Goal: Task Accomplishment & Management: Manage account settings

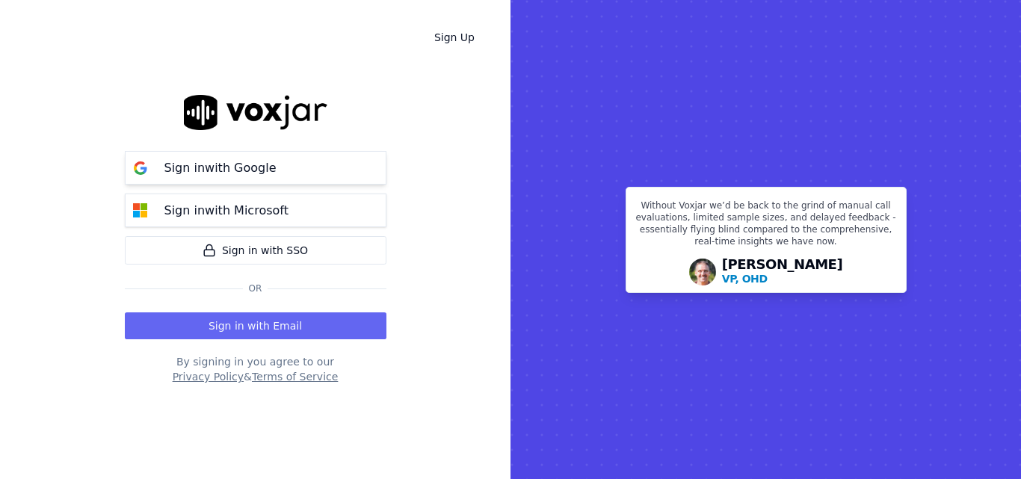
click at [268, 170] on div "Sign in with Google" at bounding box center [220, 168] width 130 height 18
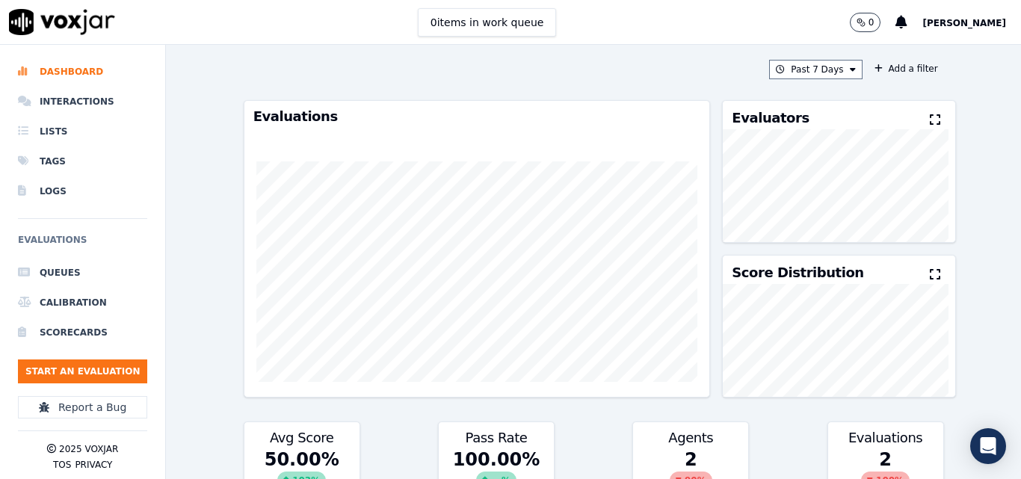
click at [954, 21] on span "[PERSON_NAME]" at bounding box center [964, 23] width 84 height 10
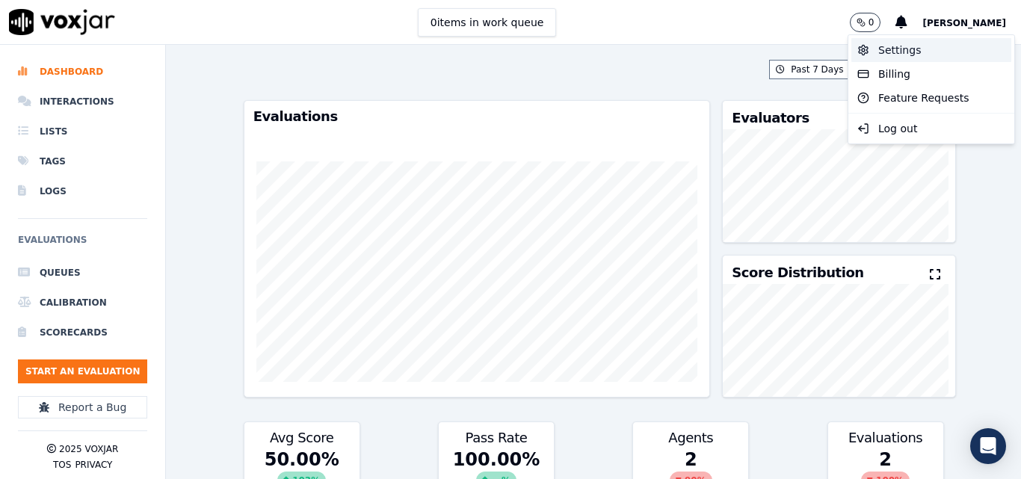
click at [908, 43] on div "Settings" at bounding box center [931, 50] width 160 height 24
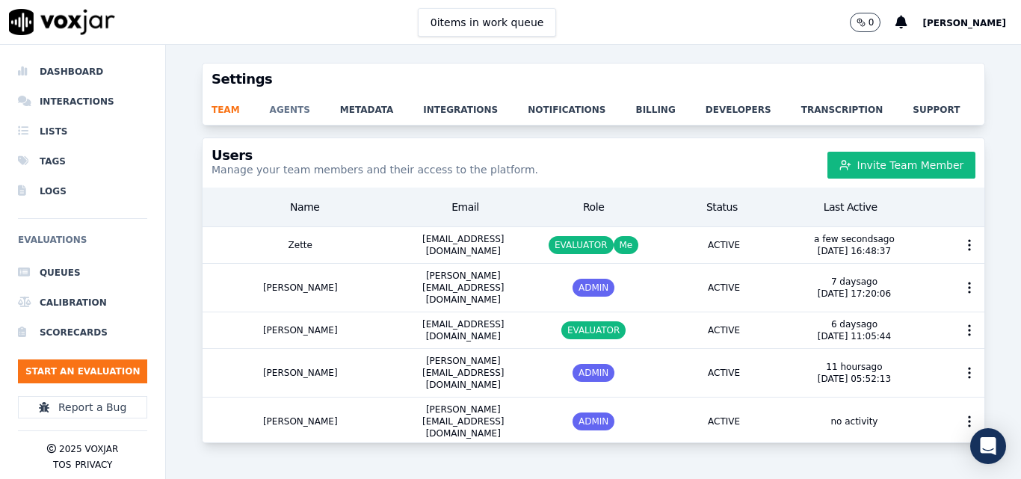
click at [290, 108] on link "agents" at bounding box center [305, 105] width 70 height 21
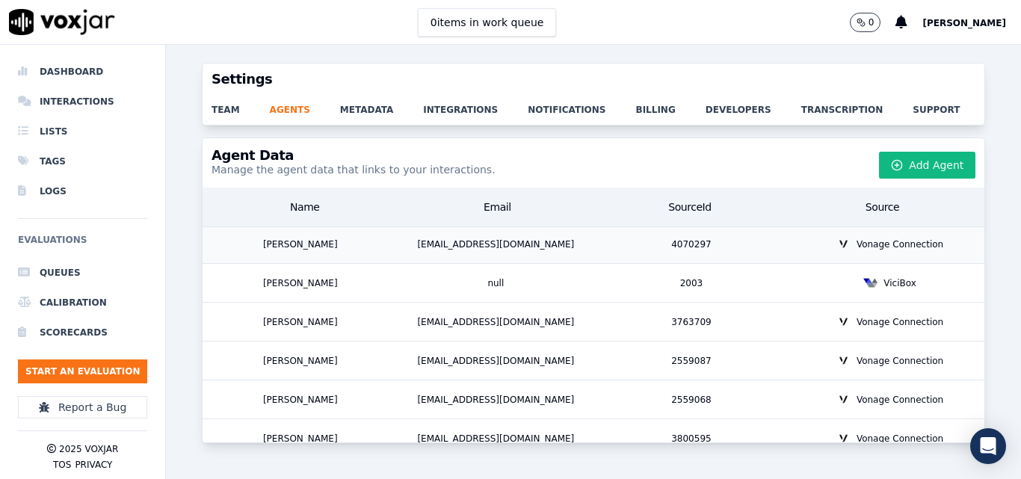
scroll to position [921, 0]
